Goal: Find specific page/section: Find specific page/section

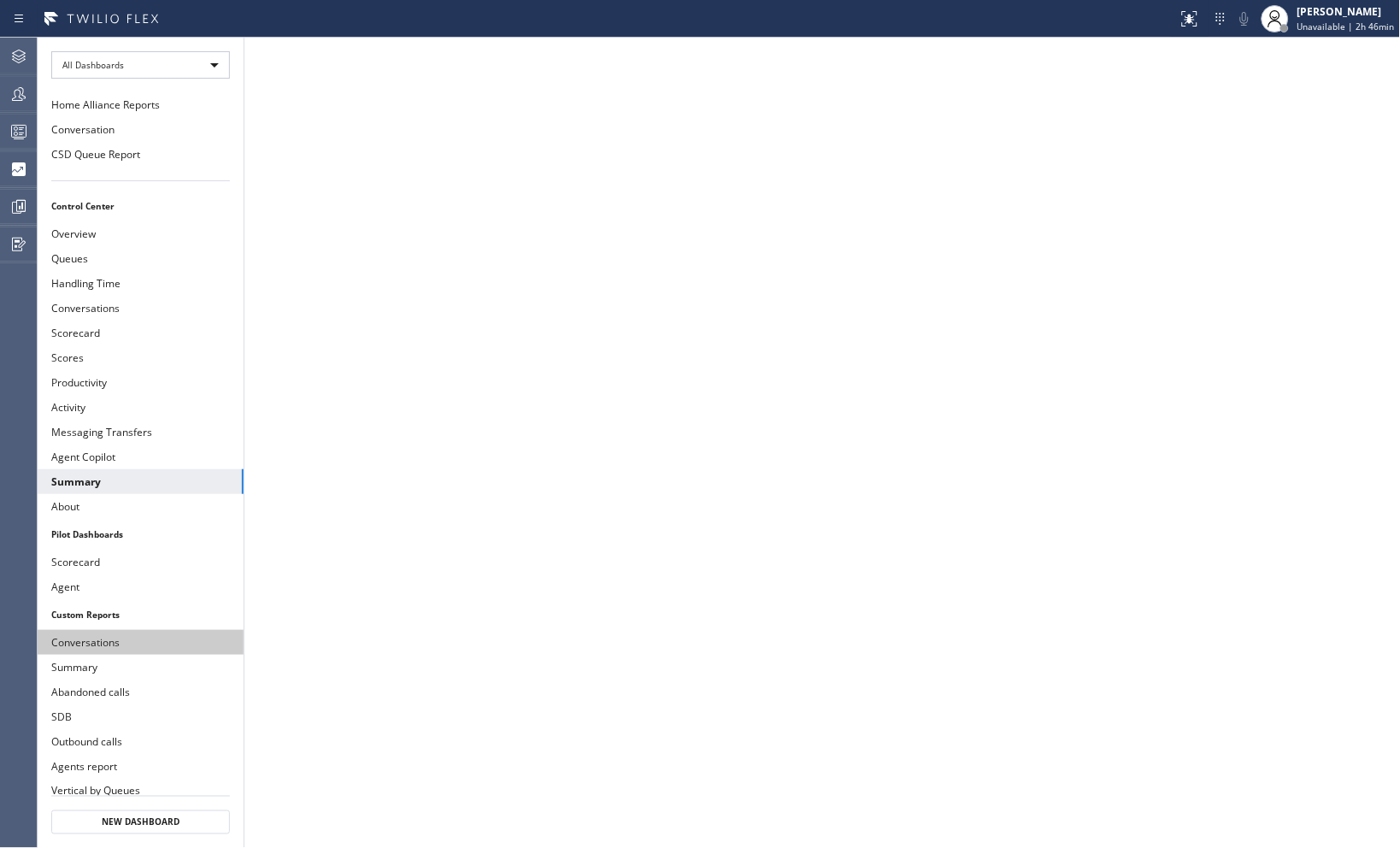
click at [222, 647] on button "Conversations" at bounding box center [141, 643] width 206 height 25
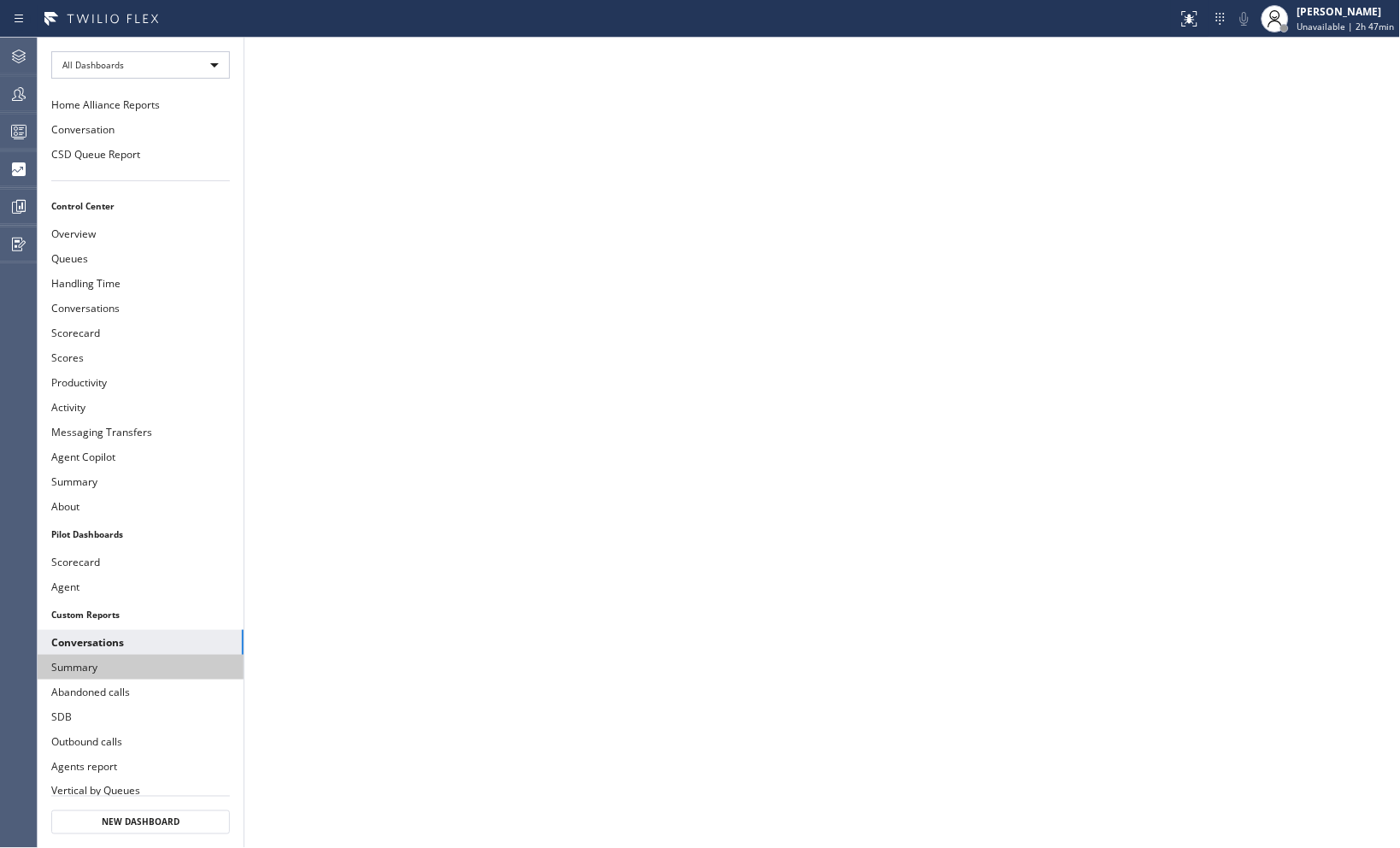
click at [88, 668] on button "Summary" at bounding box center [141, 668] width 206 height 25
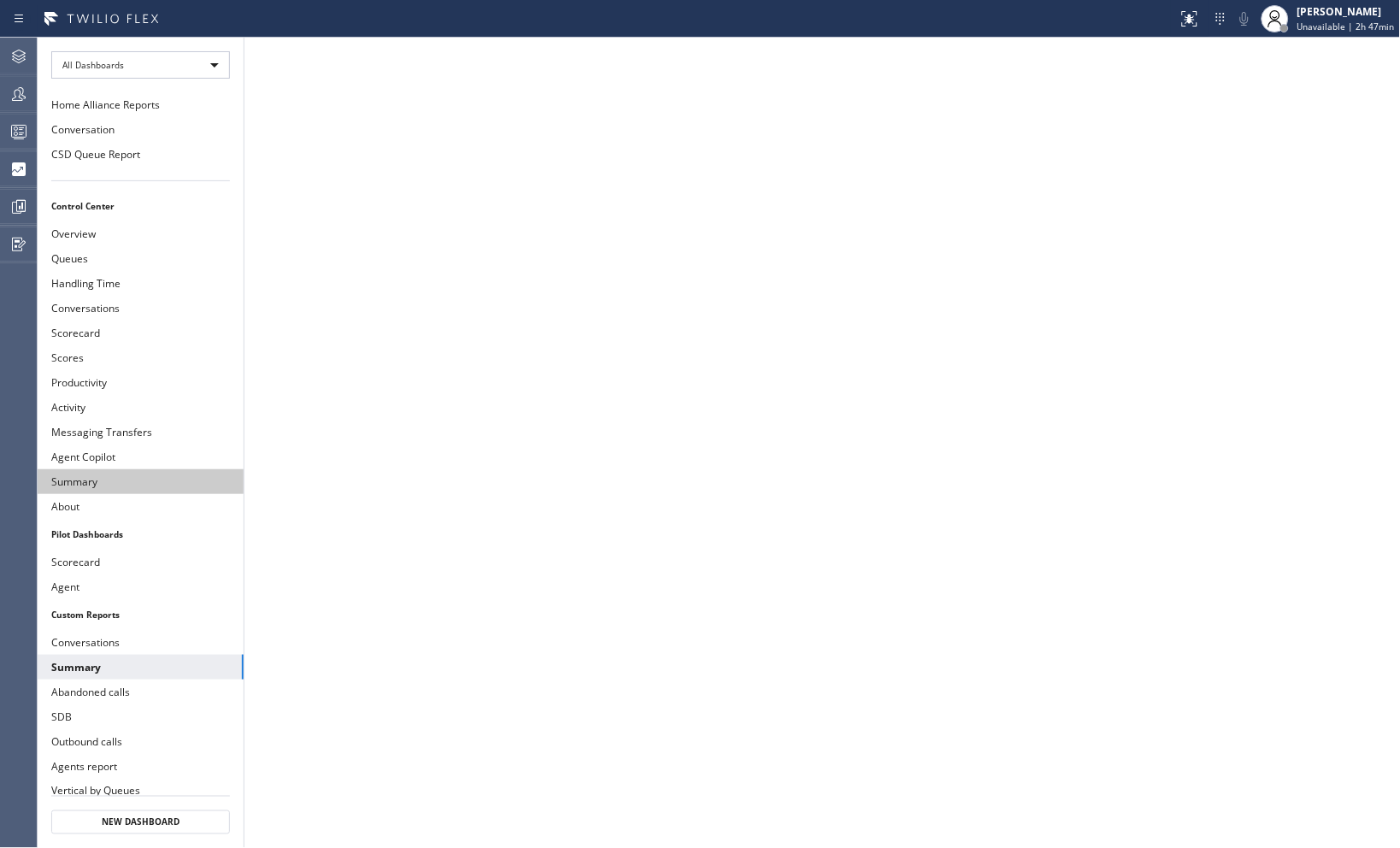
click at [90, 485] on button "Summary" at bounding box center [141, 482] width 206 height 25
